Goal: Transaction & Acquisition: Purchase product/service

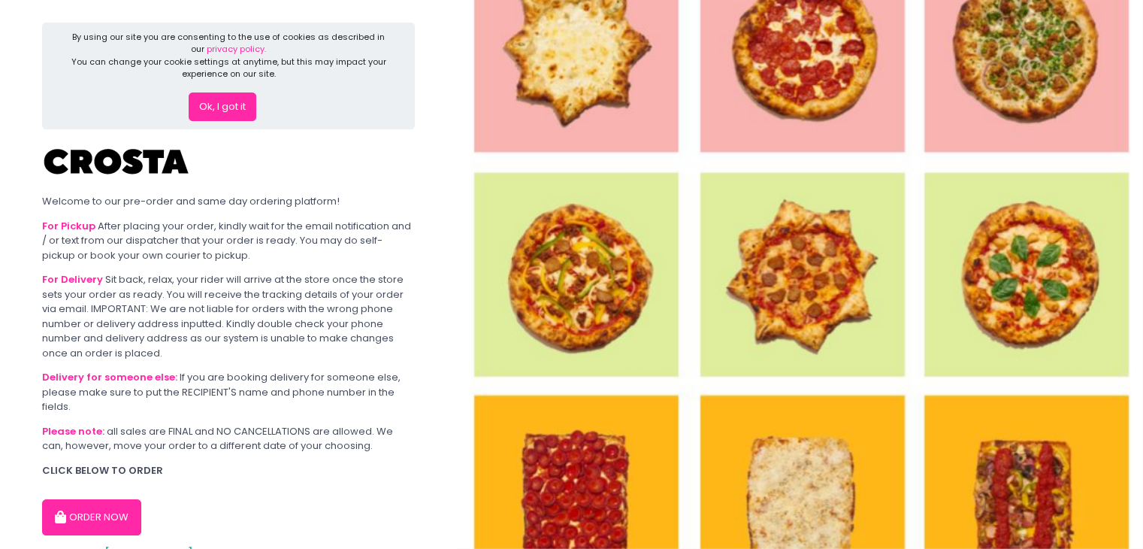
click at [233, 107] on button "Ok, I got it" at bounding box center [223, 106] width 68 height 29
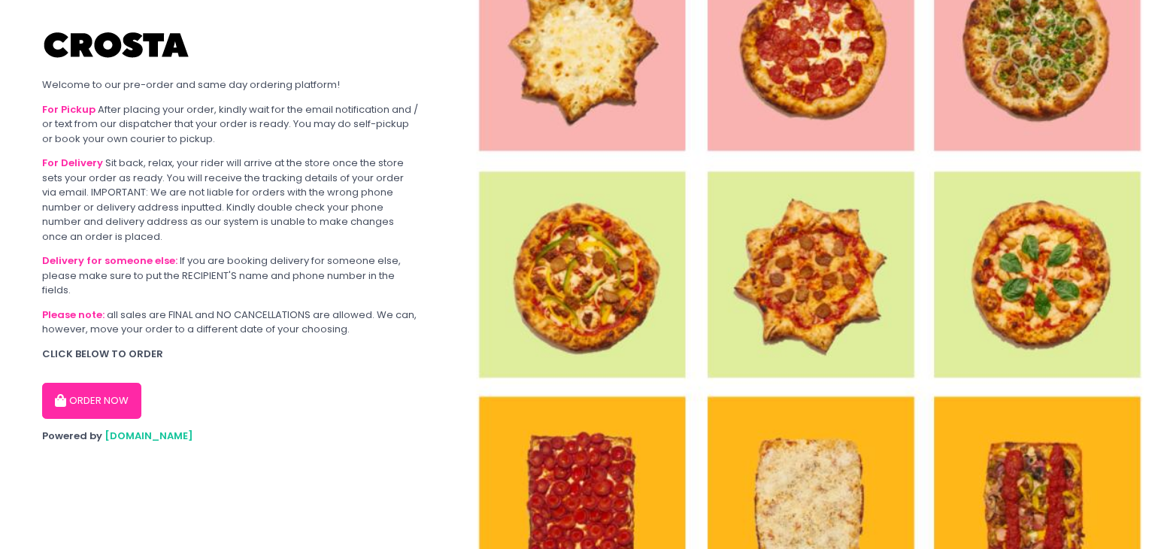
click at [84, 401] on button "ORDER NOW" at bounding box center [91, 401] width 99 height 36
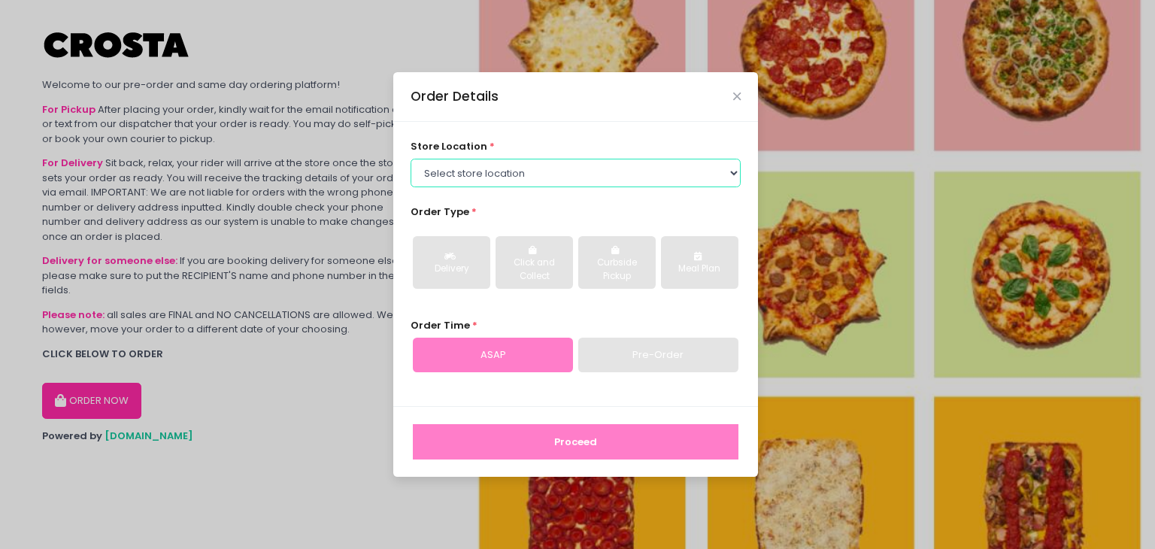
click at [537, 172] on select "Select store location Crosta Pizza - [PERSON_NAME] Crosta Pizza - [GEOGRAPHIC_D…" at bounding box center [575, 173] width 331 height 29
select select "5fabb2e53664a8677beaeb89"
click at [410, 159] on select "Select store location Crosta Pizza - [PERSON_NAME] Crosta Pizza - [GEOGRAPHIC_D…" at bounding box center [575, 173] width 331 height 29
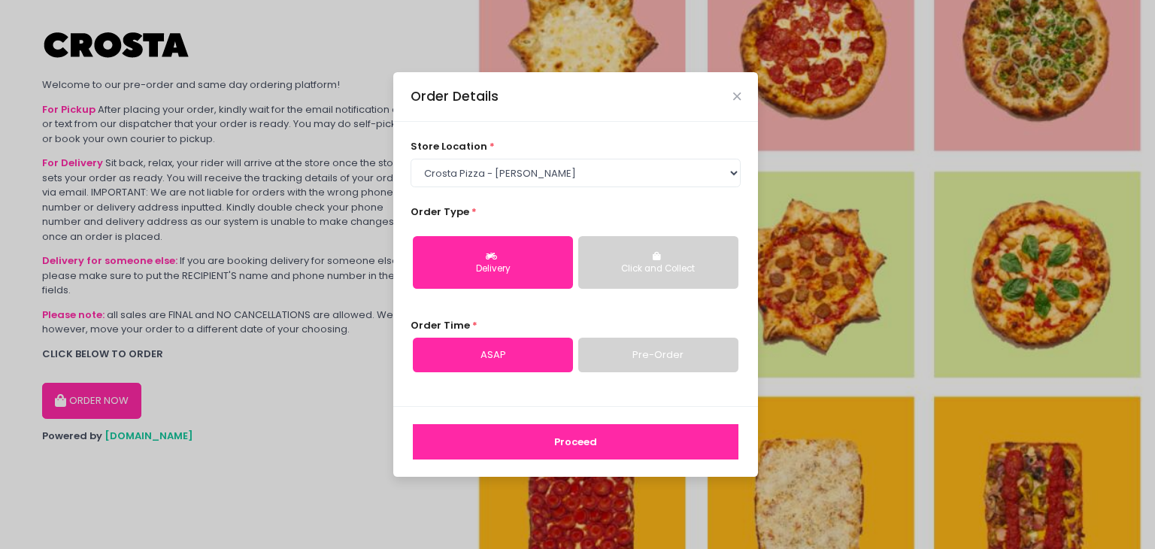
click at [504, 265] on div "Delivery" at bounding box center [492, 269] width 139 height 14
click at [492, 353] on link "ASAP" at bounding box center [493, 355] width 160 height 35
click at [623, 175] on select "Select store location Crosta Pizza - [PERSON_NAME] Crosta Pizza - [GEOGRAPHIC_D…" at bounding box center [575, 173] width 331 height 29
click at [410, 159] on select "Select store location Crosta Pizza - [PERSON_NAME] Crosta Pizza - [GEOGRAPHIC_D…" at bounding box center [575, 173] width 331 height 29
click at [578, 434] on button "Proceed" at bounding box center [575, 442] width 325 height 36
